Goal: Information Seeking & Learning: Check status

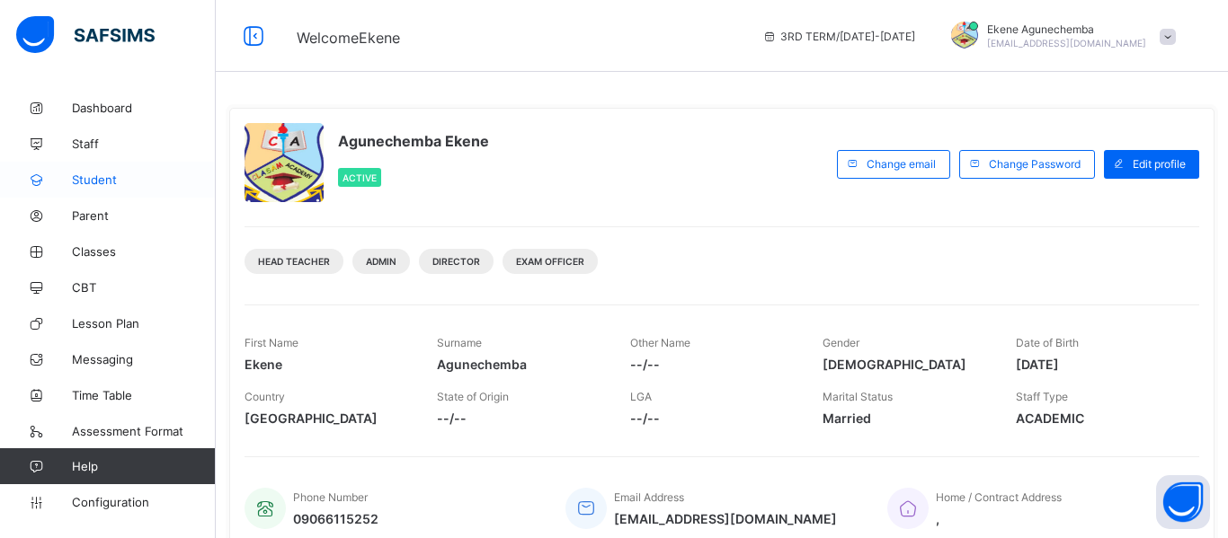
click at [102, 182] on span "Student" at bounding box center [144, 180] width 144 height 14
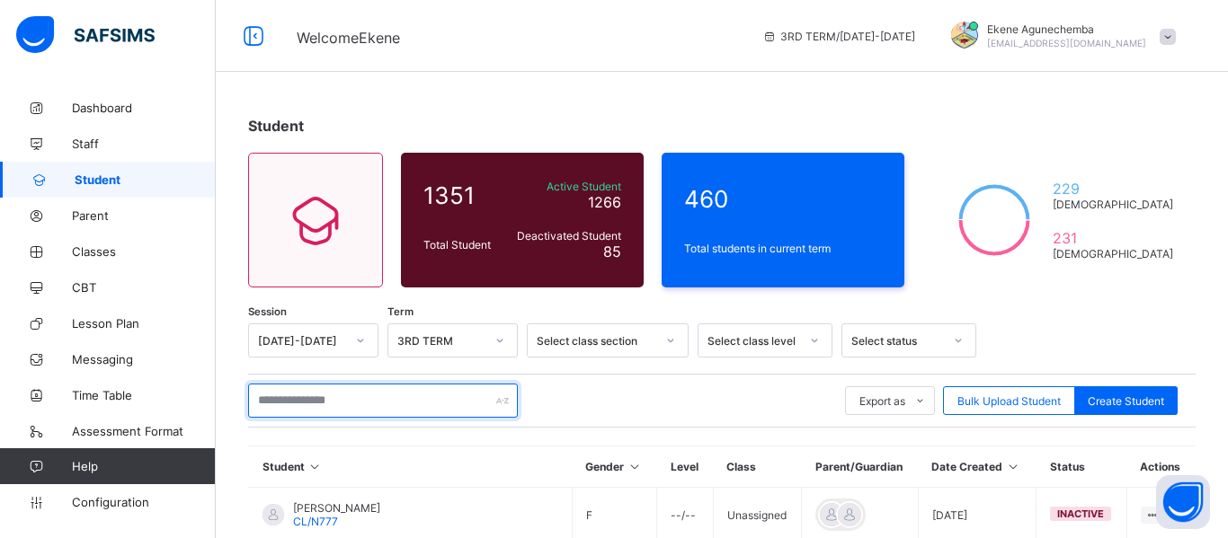
click at [351, 399] on input "text" at bounding box center [383, 401] width 270 height 34
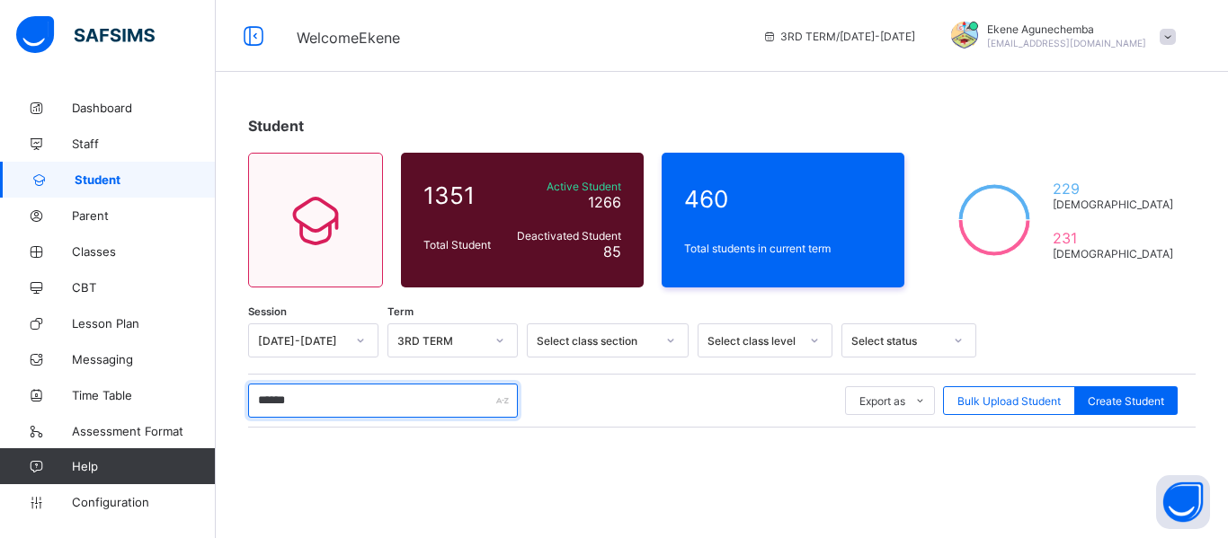
type input "*******"
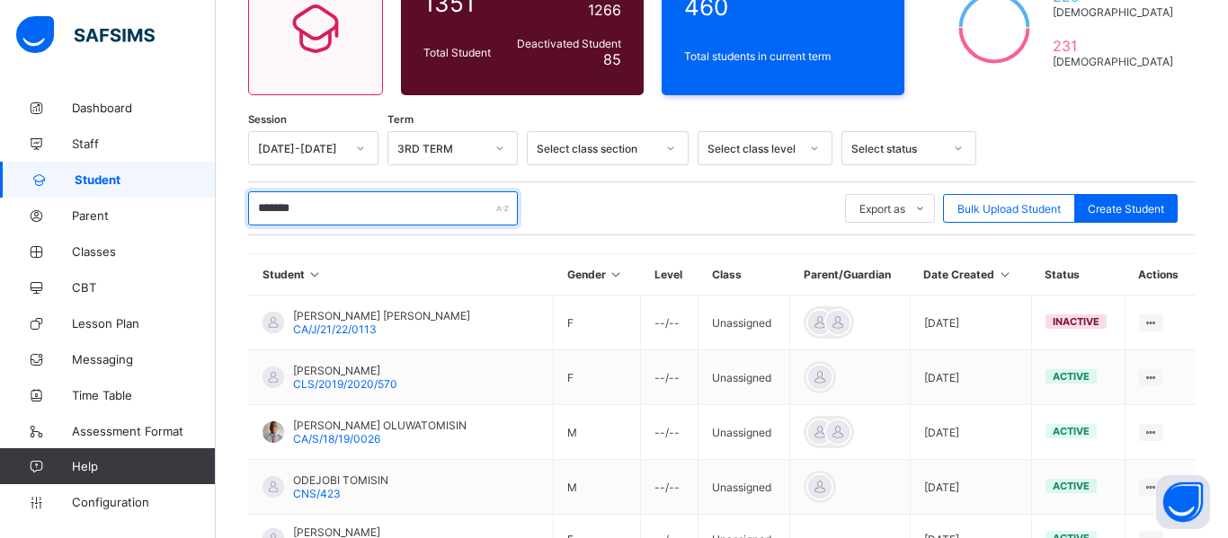
scroll to position [198, 0]
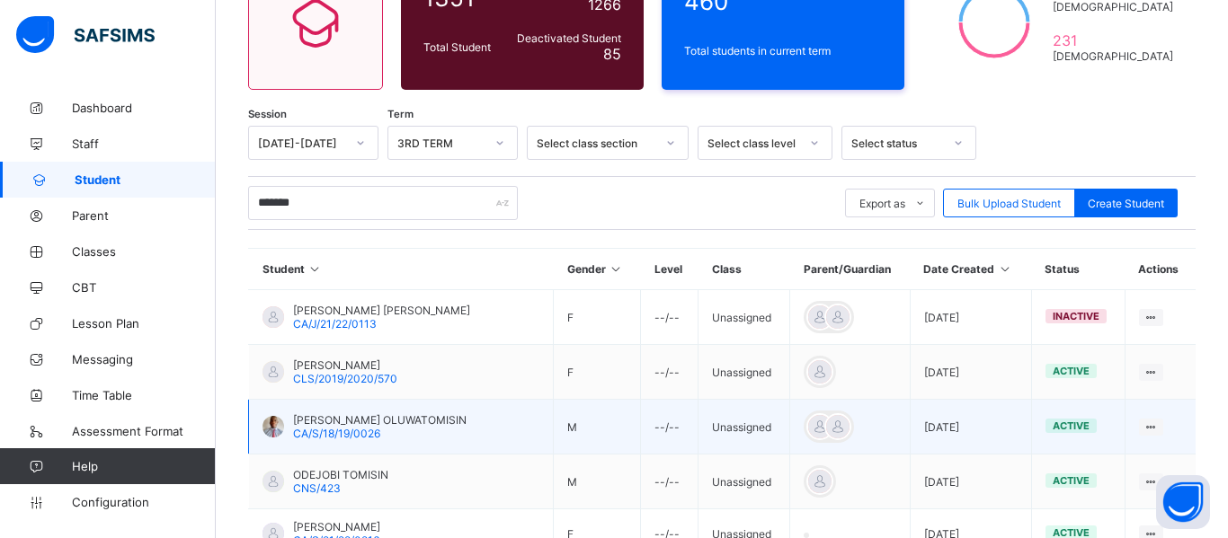
click at [409, 423] on span "[PERSON_NAME] OLUWATOMISIN" at bounding box center [379, 419] width 173 height 13
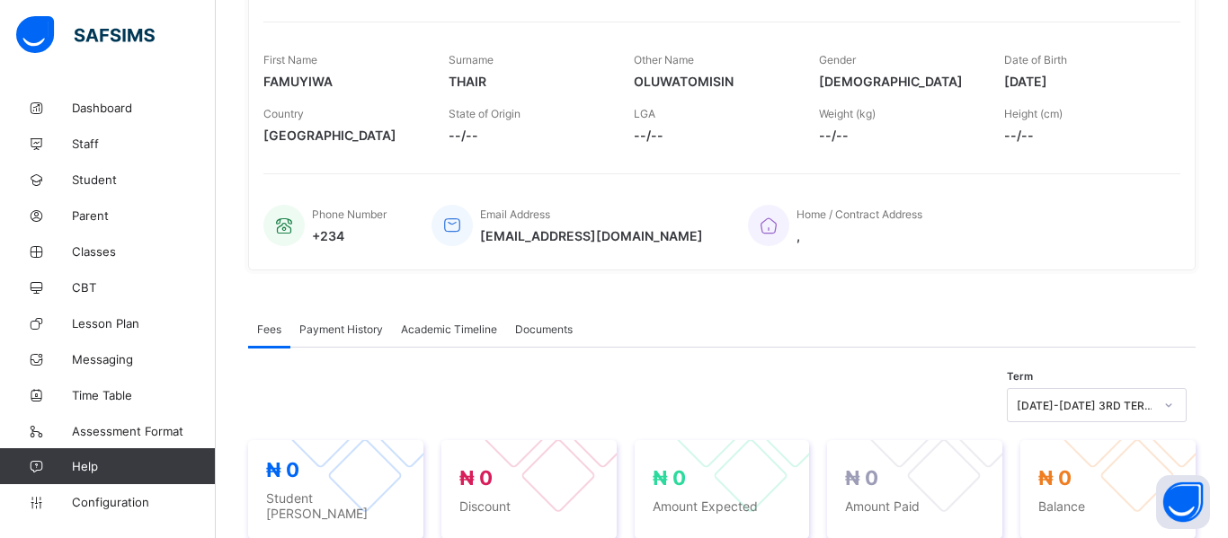
scroll to position [261, 0]
click at [448, 326] on span "Academic Timeline" at bounding box center [449, 327] width 96 height 13
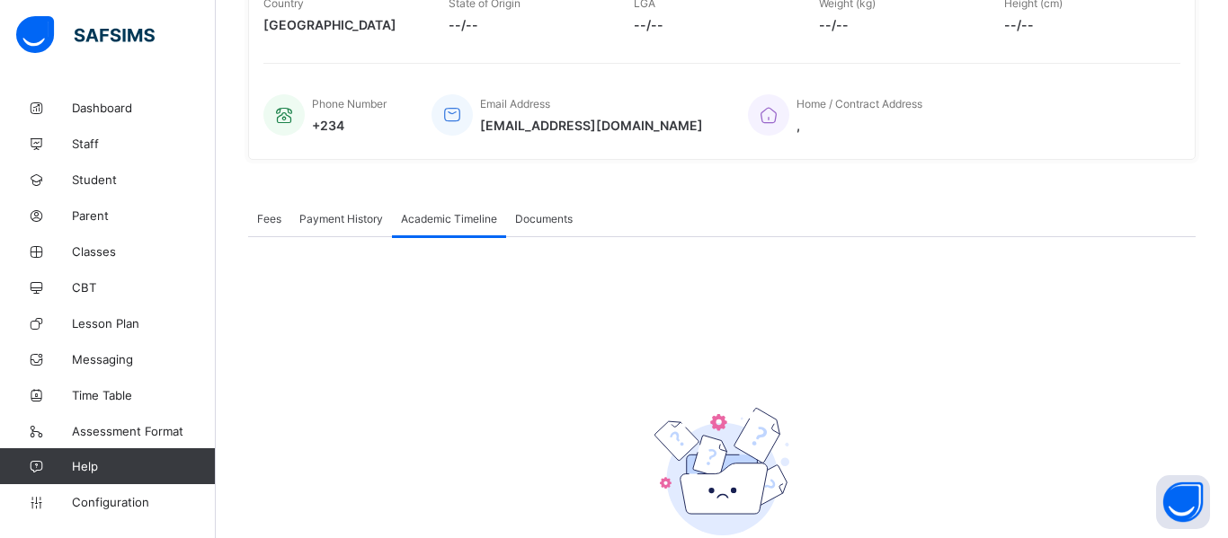
scroll to position [368, 0]
click at [548, 226] on span "Documents" at bounding box center [544, 220] width 58 height 13
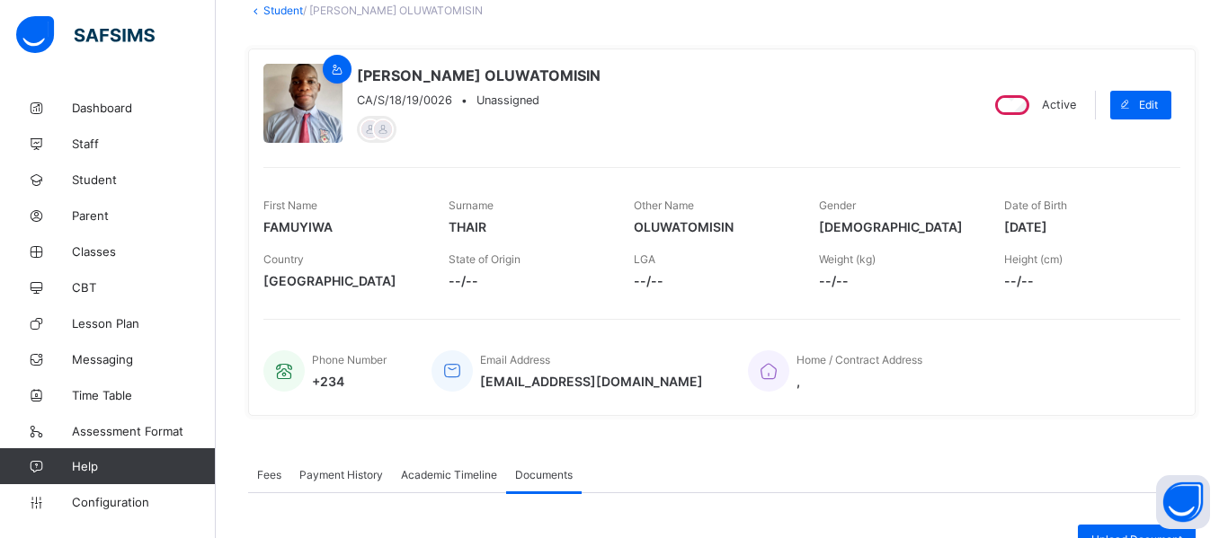
scroll to position [114, 0]
click at [267, 468] on span "Fees" at bounding box center [269, 473] width 24 height 13
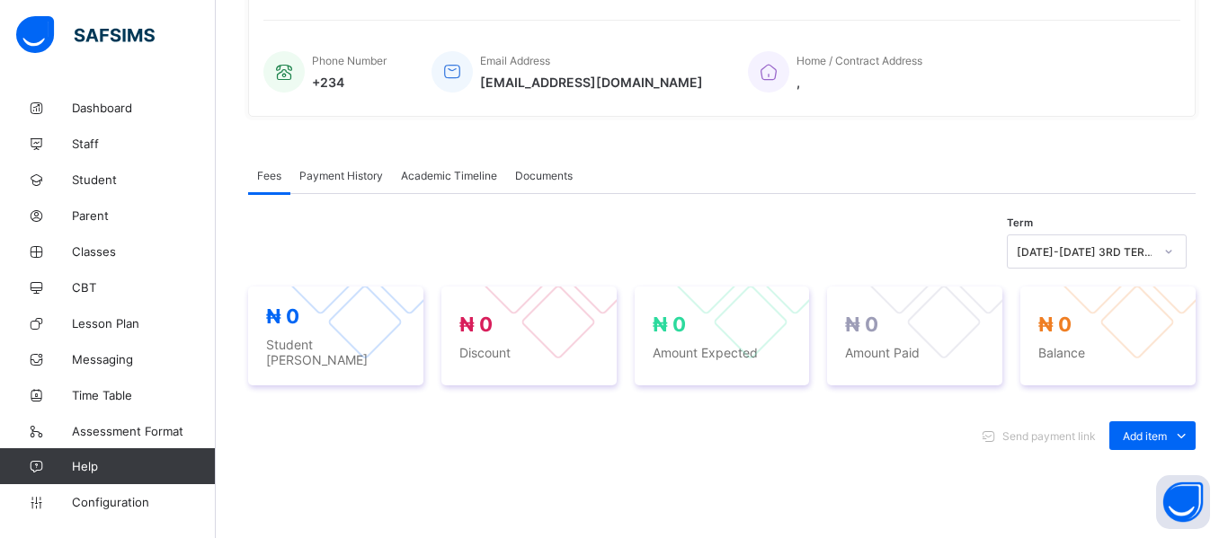
scroll to position [400, 0]
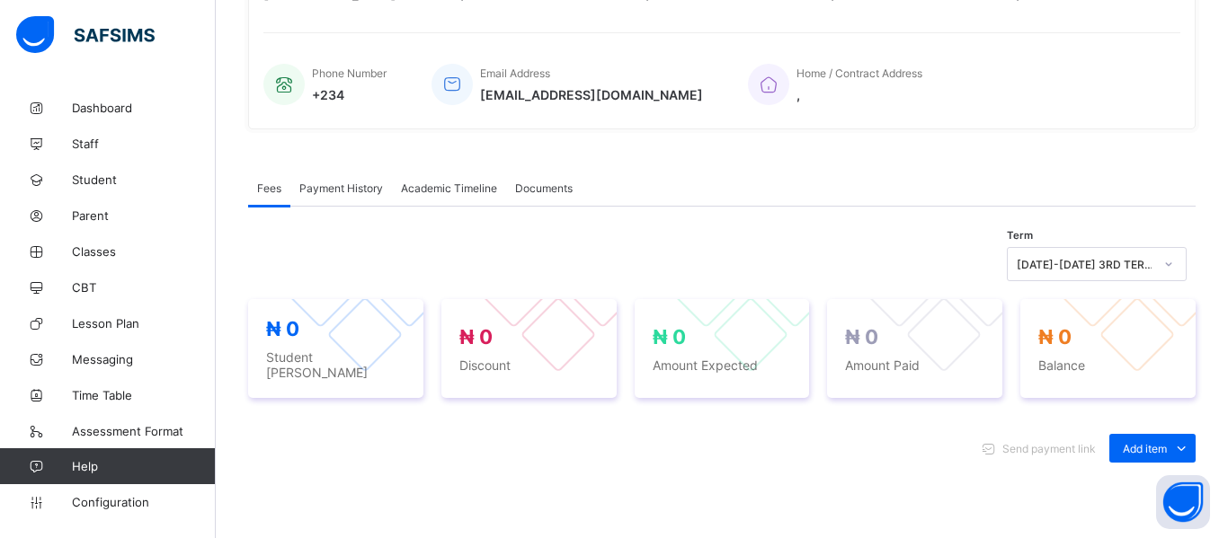
click at [345, 191] on span "Payment History" at bounding box center [341, 188] width 84 height 13
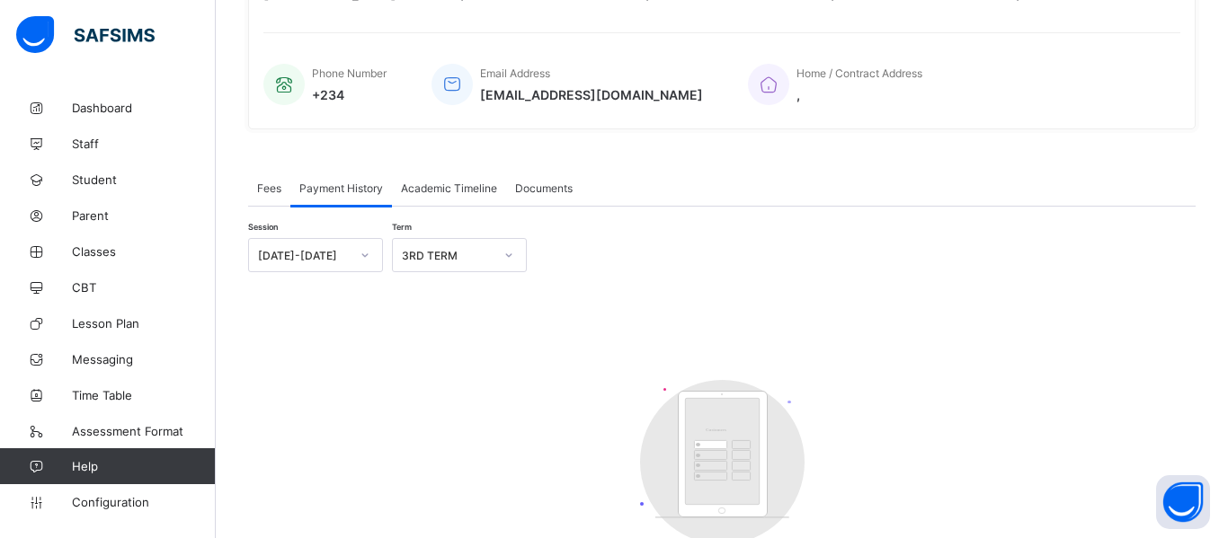
scroll to position [0, 0]
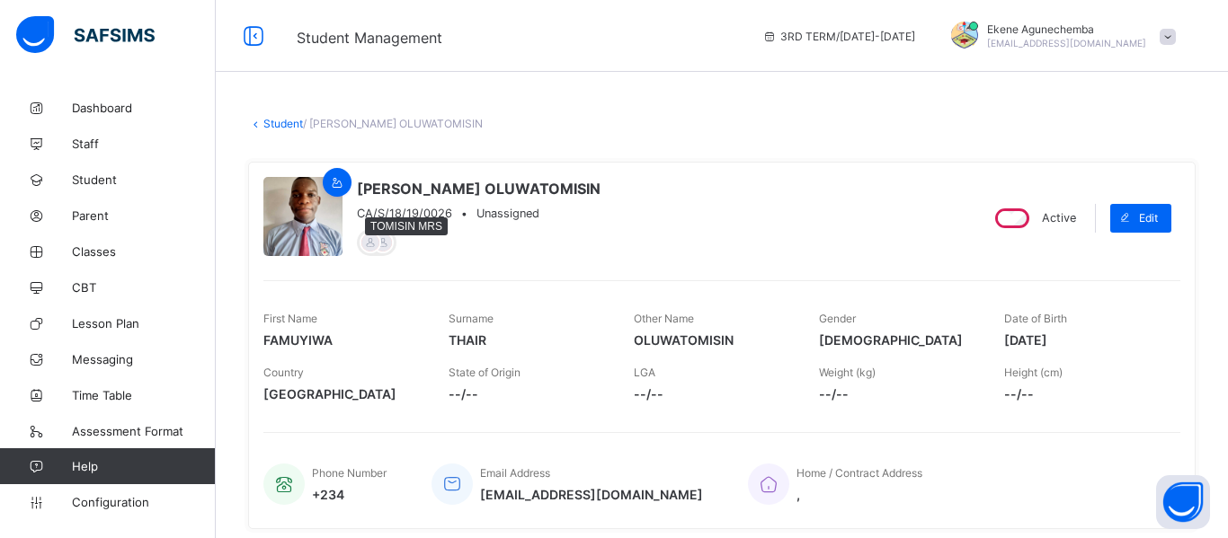
click at [374, 243] on div at bounding box center [370, 243] width 22 height 22
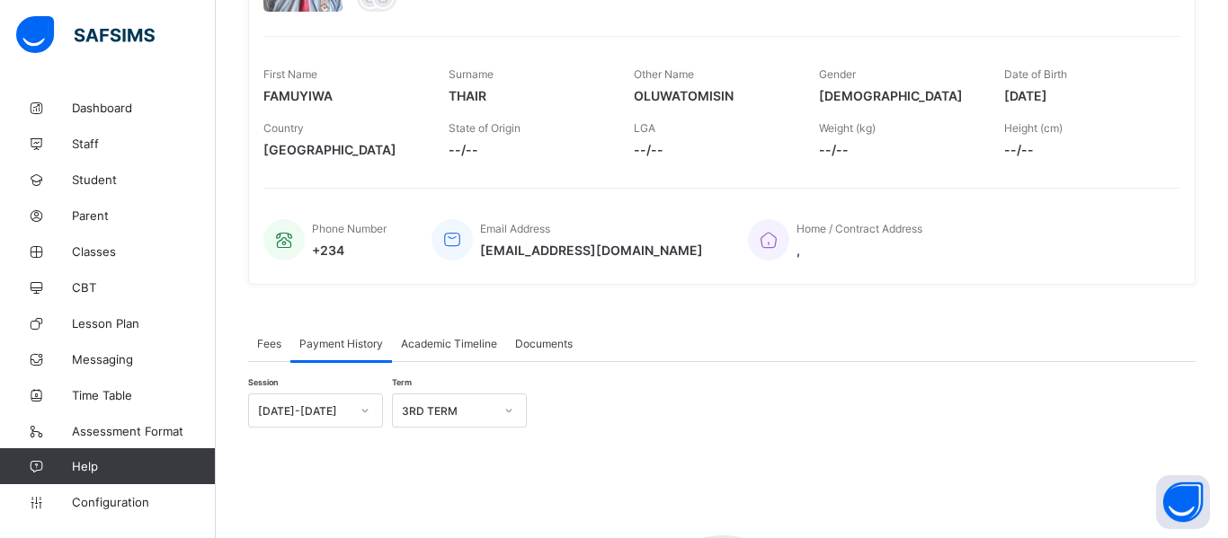
scroll to position [245, 0]
